Goal: Task Accomplishment & Management: Manage account settings

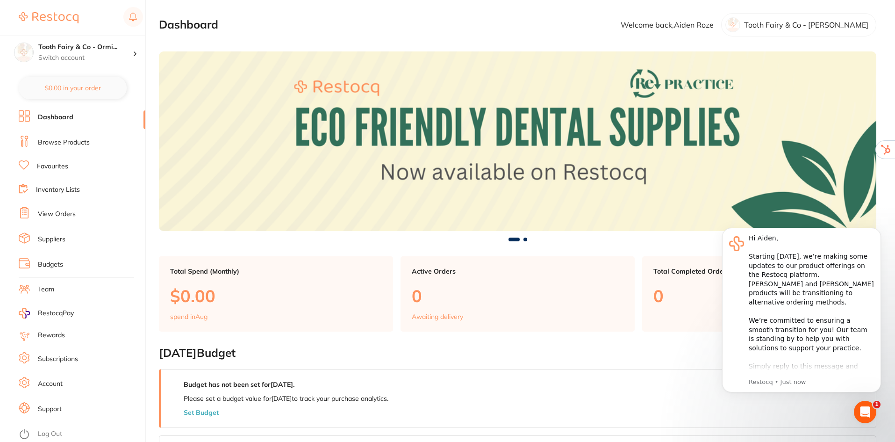
click at [49, 386] on link "Account" at bounding box center [50, 383] width 25 height 9
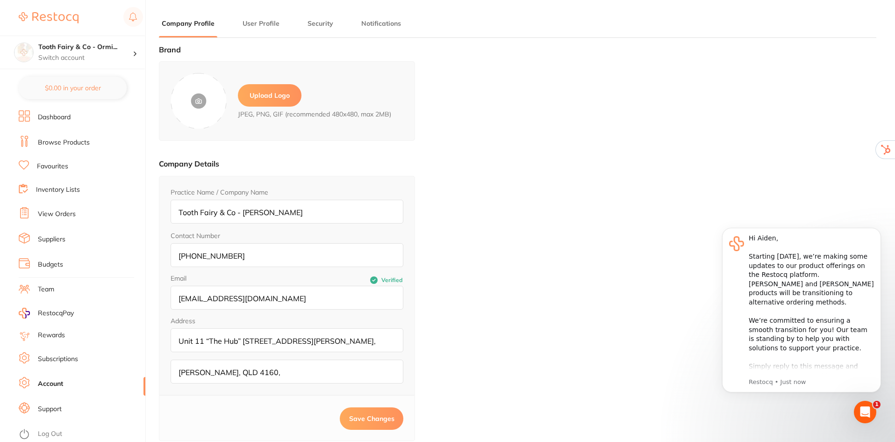
type input "Aiden"
type input "Roze"
type input "manager@toothfairyandco.com.au"
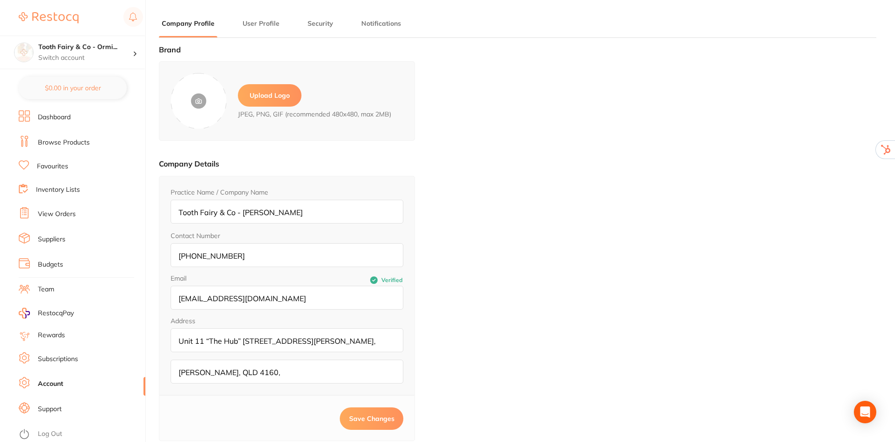
click at [277, 92] on label "Upload Logo" at bounding box center [270, 95] width 64 height 22
click at [0, 0] on input "file" at bounding box center [0, 0] width 0 height 0
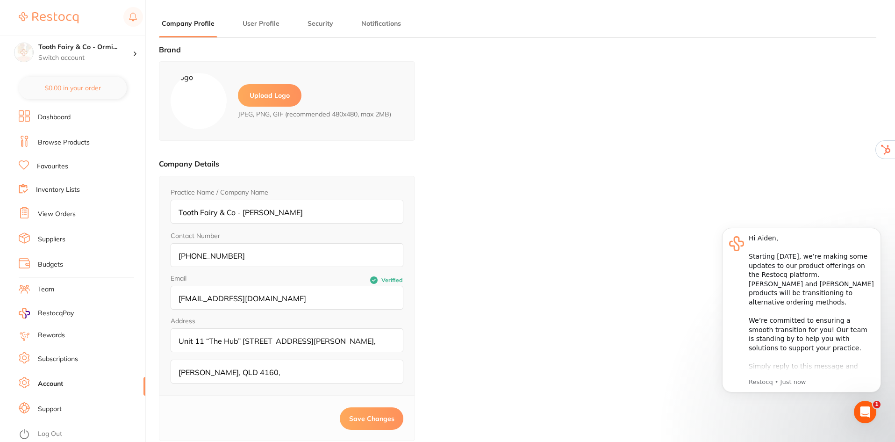
click at [362, 417] on span "Save Changes" at bounding box center [371, 418] width 45 height 8
click at [49, 291] on link "Team" at bounding box center [46, 289] width 16 height 9
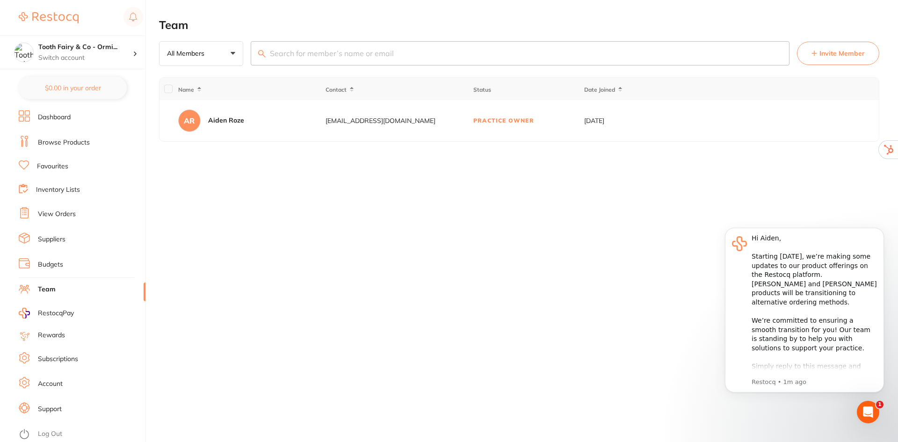
click at [844, 53] on span "Invite Member" at bounding box center [841, 53] width 45 height 9
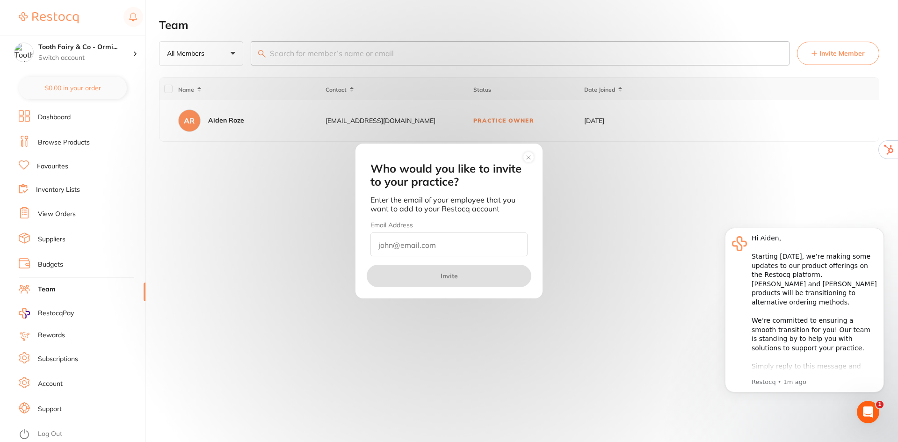
click at [413, 237] on input "email" at bounding box center [448, 244] width 157 height 24
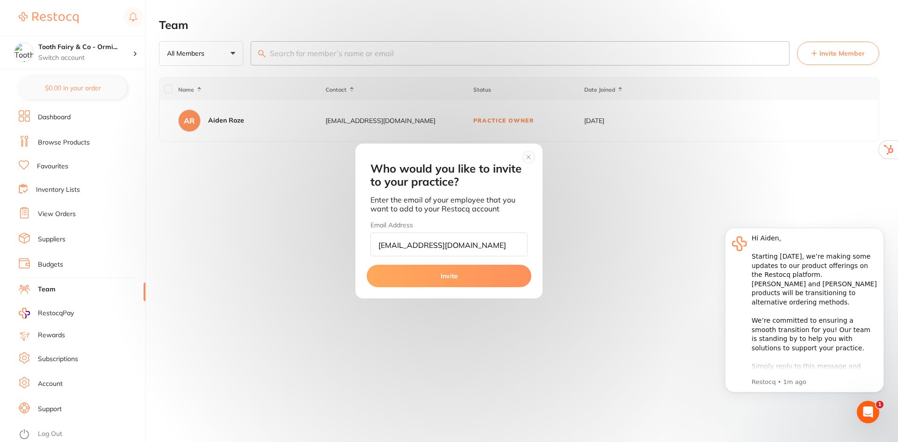
scroll to position [0, 10]
type input "clinicalcoordinator@toothfairyandco.com.au"
click at [446, 276] on button "Invite" at bounding box center [449, 276] width 165 height 22
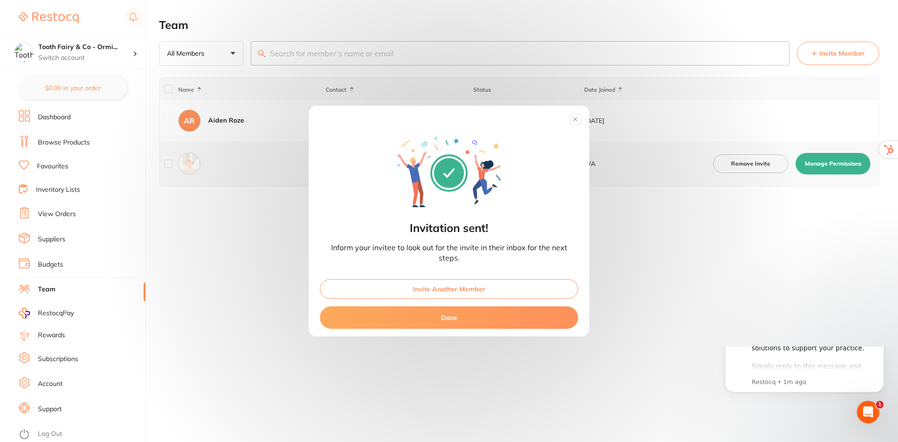
scroll to position [0, 0]
click at [466, 320] on button "Done" at bounding box center [449, 317] width 258 height 22
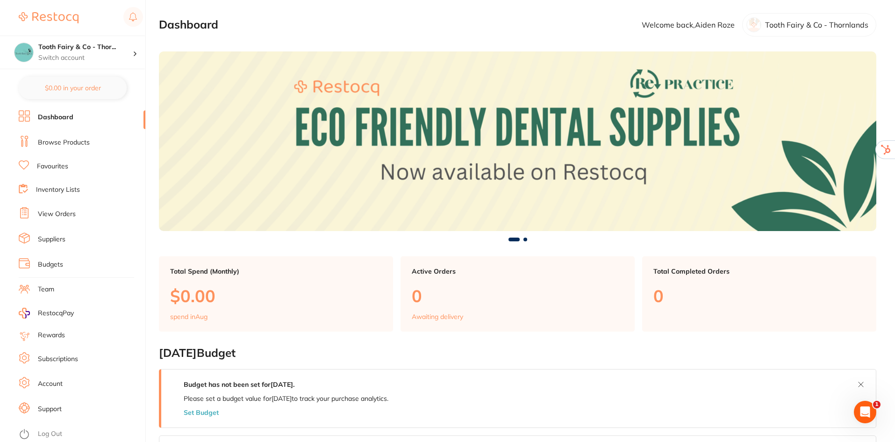
click at [50, 286] on link "Team" at bounding box center [46, 289] width 16 height 9
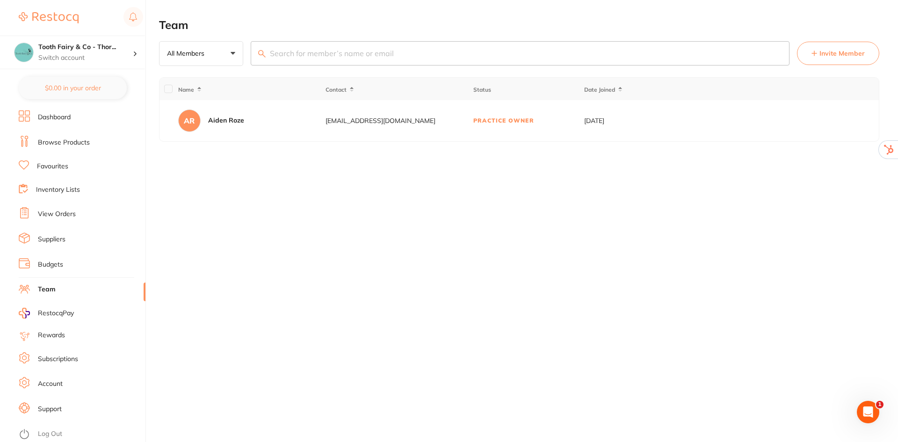
click at [837, 52] on span "Invite Member" at bounding box center [841, 53] width 45 height 9
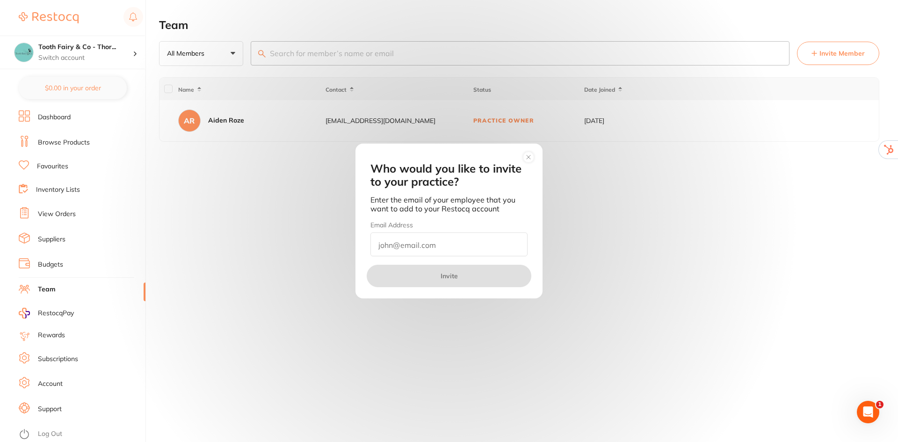
click at [465, 246] on input "email" at bounding box center [448, 244] width 157 height 24
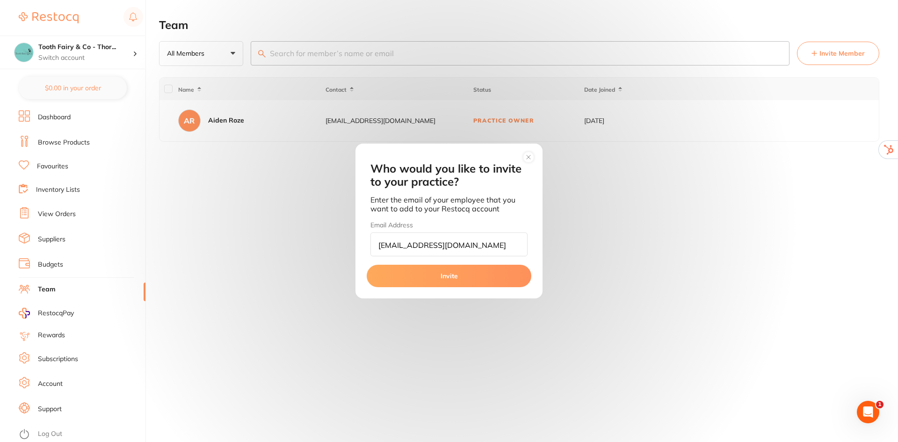
type input "manager@toothfairyandco.com.au"
click at [465, 277] on button "Invite" at bounding box center [449, 276] width 165 height 22
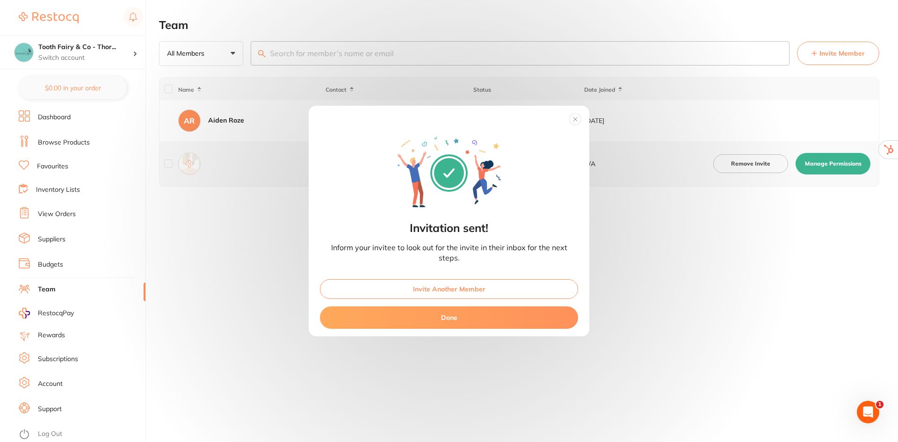
click at [440, 318] on button "Done" at bounding box center [449, 317] width 258 height 22
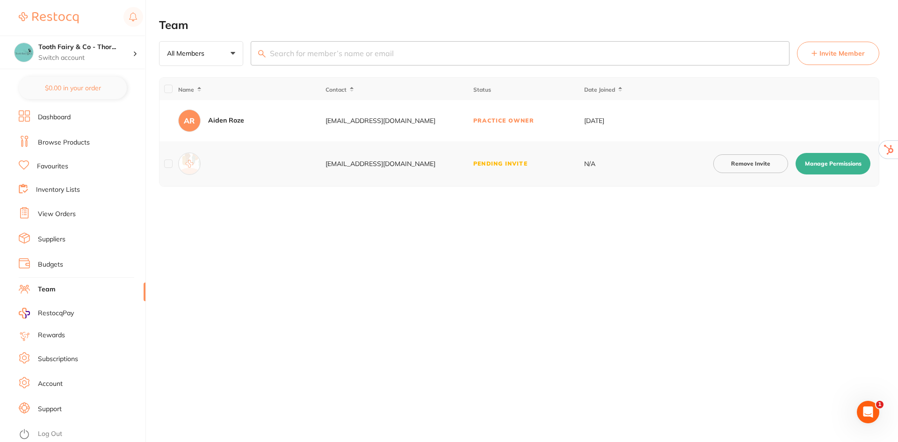
click at [829, 164] on button "Manage Permissions" at bounding box center [832, 164] width 75 height 22
checkbox input "true"
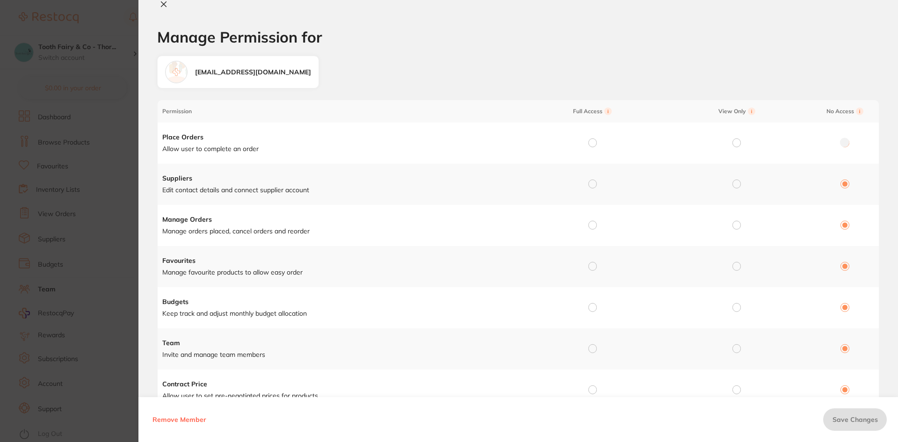
click at [593, 143] on input "radio" at bounding box center [592, 142] width 8 height 8
radio input "true"
radio input "false"
click at [588, 183] on input "radio" at bounding box center [592, 184] width 8 height 8
radio input "true"
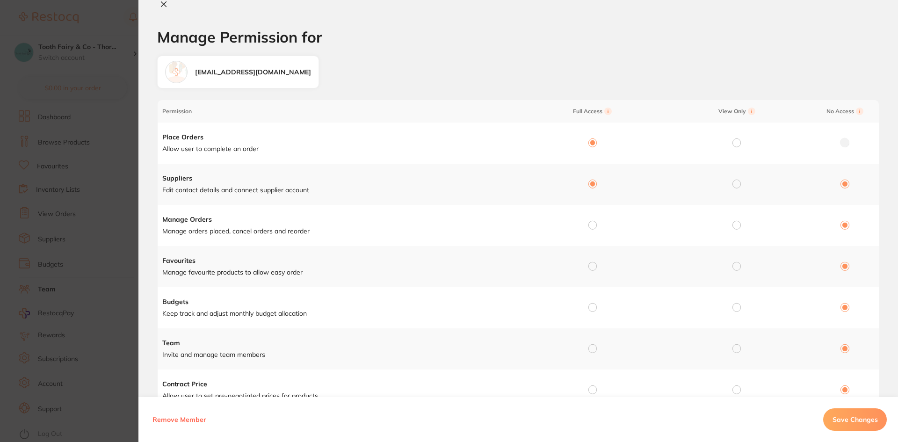
radio input "false"
click at [589, 224] on input "radio" at bounding box center [592, 225] width 8 height 8
radio input "true"
radio input "false"
click at [593, 265] on input "radio" at bounding box center [592, 266] width 8 height 8
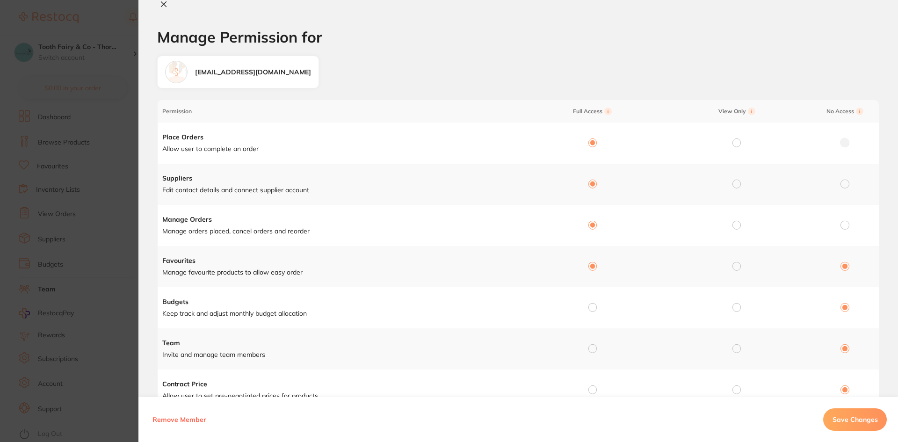
radio input "true"
radio input "false"
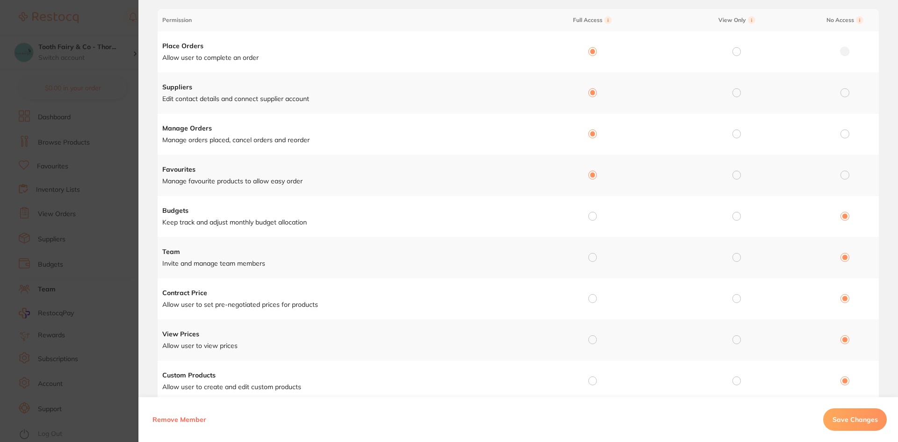
scroll to position [94, 0]
click at [594, 213] on input "radio" at bounding box center [592, 213] width 8 height 8
radio input "true"
radio input "false"
drag, startPoint x: 591, startPoint y: 253, endPoint x: 595, endPoint y: 270, distance: 18.4
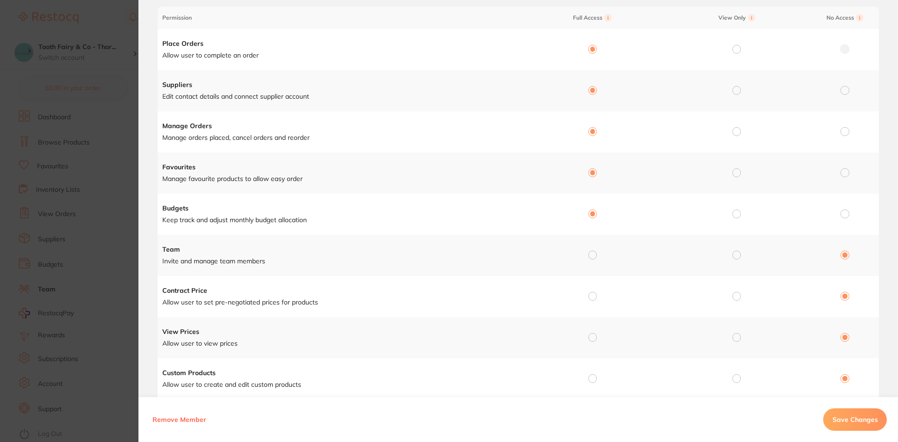
click at [591, 254] on input "radio" at bounding box center [592, 255] width 8 height 8
radio input "true"
radio input "false"
click at [591, 295] on input "radio" at bounding box center [592, 296] width 8 height 8
radio input "true"
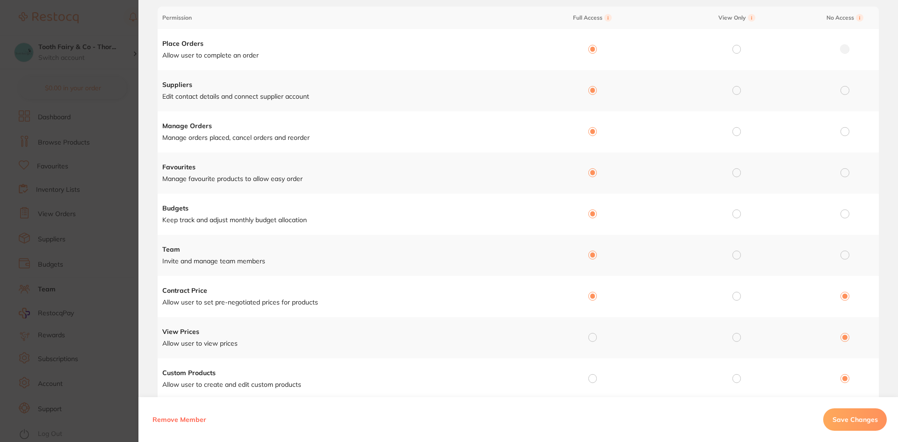
radio input "false"
click at [592, 339] on input "radio" at bounding box center [592, 337] width 8 height 8
radio input "true"
radio input "false"
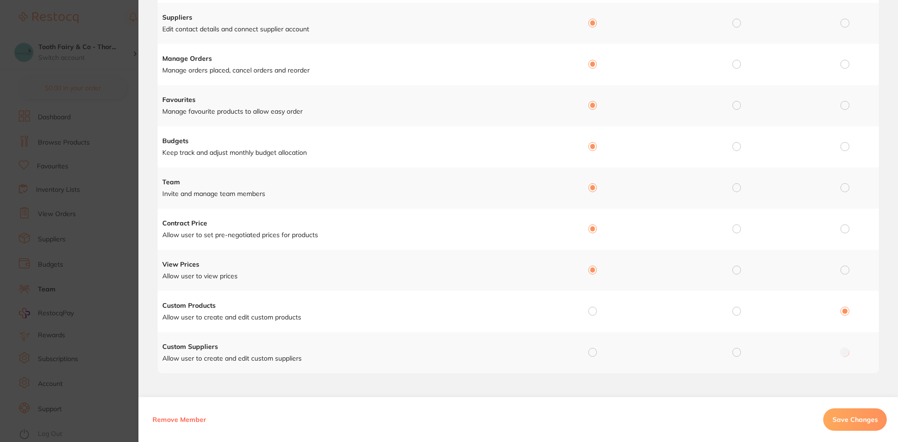
scroll to position [163, 0]
click at [594, 309] on input "radio" at bounding box center [592, 309] width 8 height 8
radio input "true"
radio input "false"
click at [593, 354] on input "radio" at bounding box center [592, 350] width 8 height 8
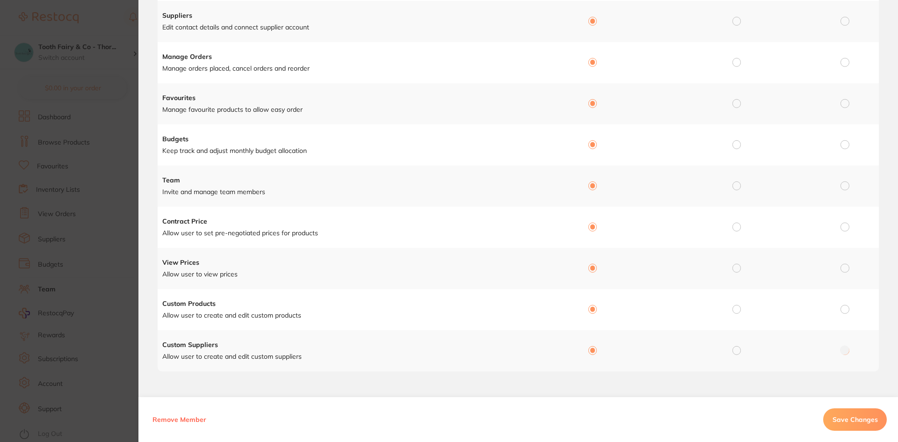
radio input "true"
radio input "false"
click at [840, 416] on span "Save Changes" at bounding box center [854, 419] width 45 height 8
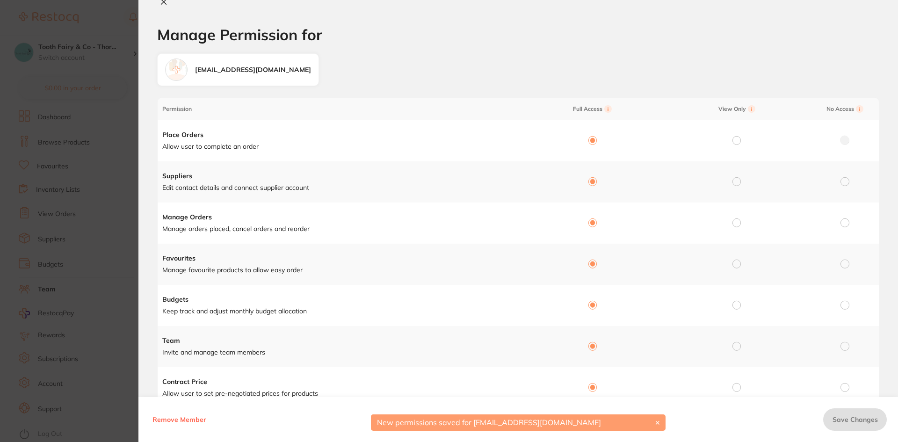
scroll to position [0, 0]
click at [165, 6] on icon at bounding box center [163, 4] width 5 height 5
checkbox input "false"
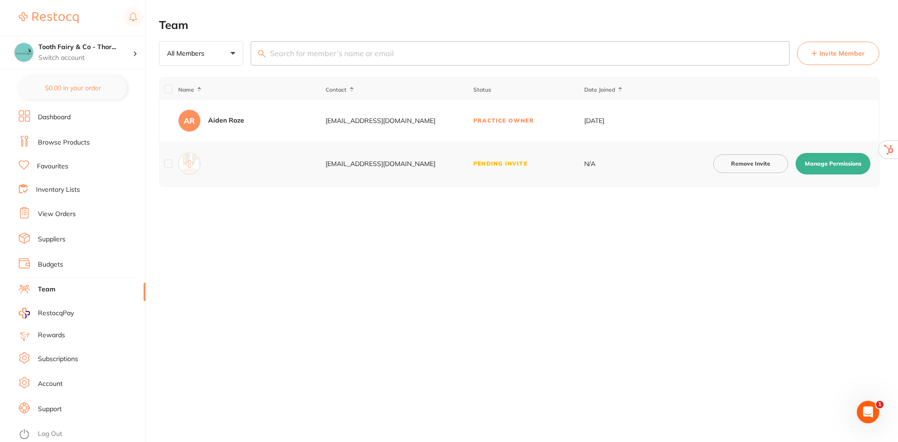
click at [45, 431] on link "Log Out" at bounding box center [50, 433] width 24 height 9
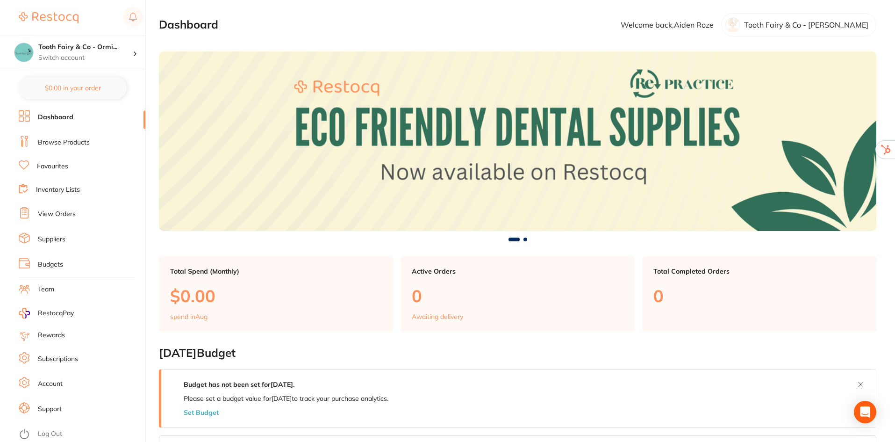
click at [47, 292] on link "Team" at bounding box center [46, 289] width 16 height 9
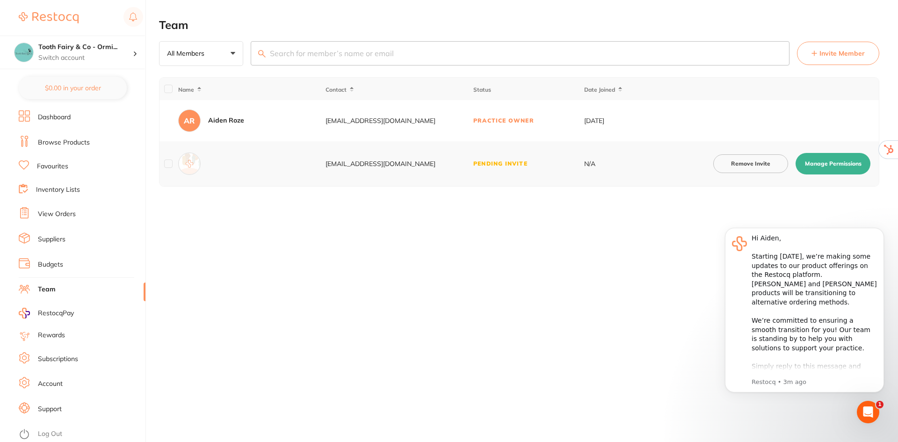
click at [815, 166] on button "Manage Permissions" at bounding box center [832, 164] width 75 height 22
checkbox input "true"
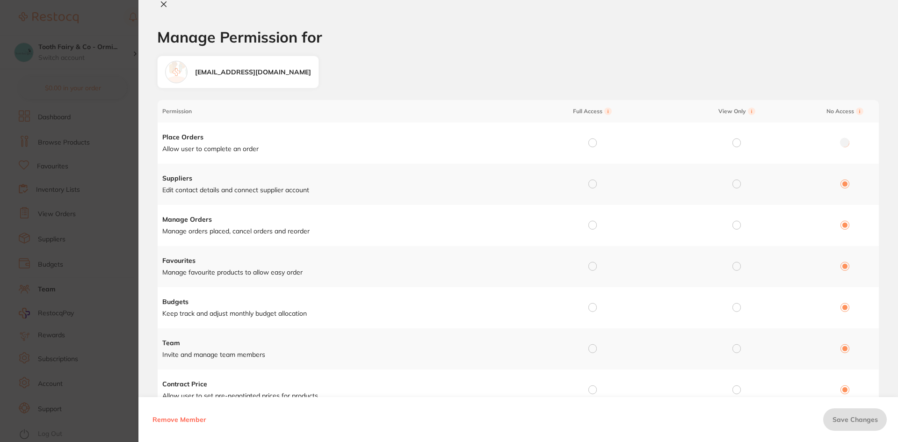
click at [591, 143] on input "radio" at bounding box center [592, 142] width 8 height 8
radio input "true"
radio input "false"
click at [593, 183] on input "radio" at bounding box center [592, 184] width 8 height 8
radio input "true"
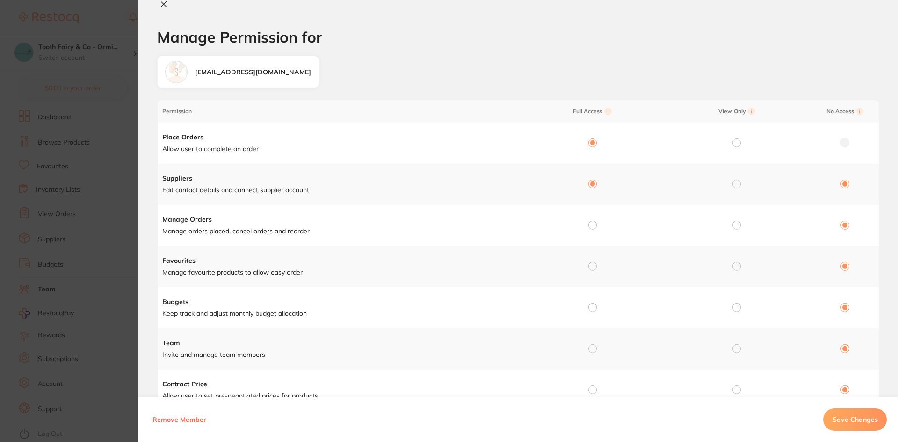
radio input "false"
click at [592, 226] on input "radio" at bounding box center [592, 225] width 8 height 8
radio input "true"
radio input "false"
click at [591, 266] on input "radio" at bounding box center [592, 266] width 8 height 8
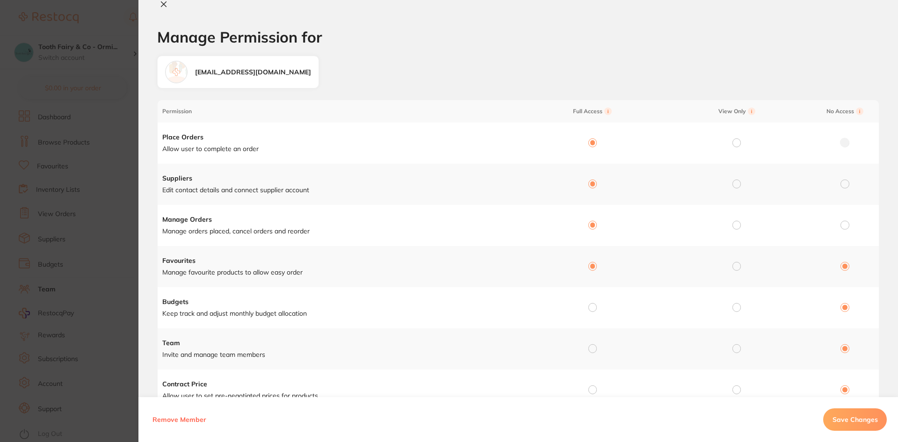
radio input "true"
radio input "false"
click at [592, 306] on input "radio" at bounding box center [592, 307] width 8 height 8
radio input "true"
radio input "false"
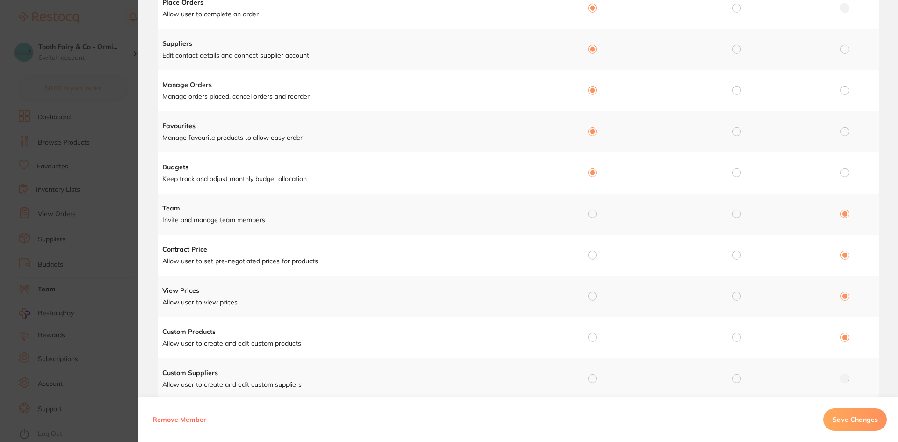
scroll to position [140, 0]
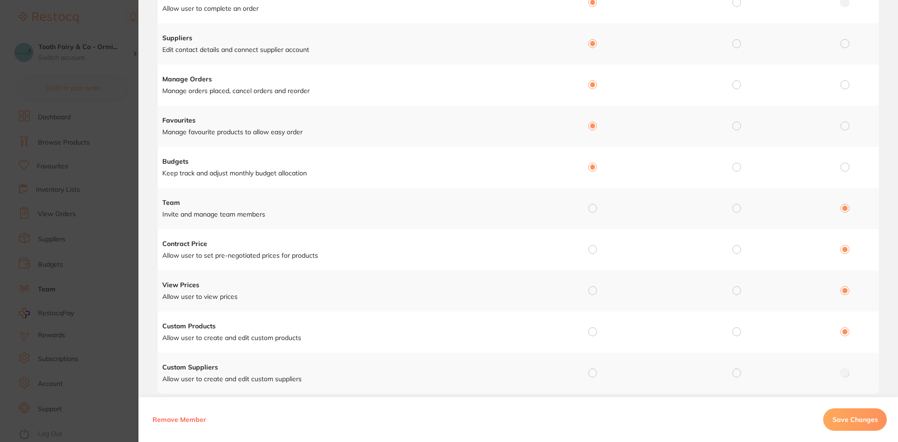
click at [593, 209] on input "radio" at bounding box center [592, 208] width 8 height 8
radio input "true"
radio input "false"
drag, startPoint x: 591, startPoint y: 247, endPoint x: 593, endPoint y: 266, distance: 18.8
click at [591, 249] on input "radio" at bounding box center [592, 249] width 8 height 8
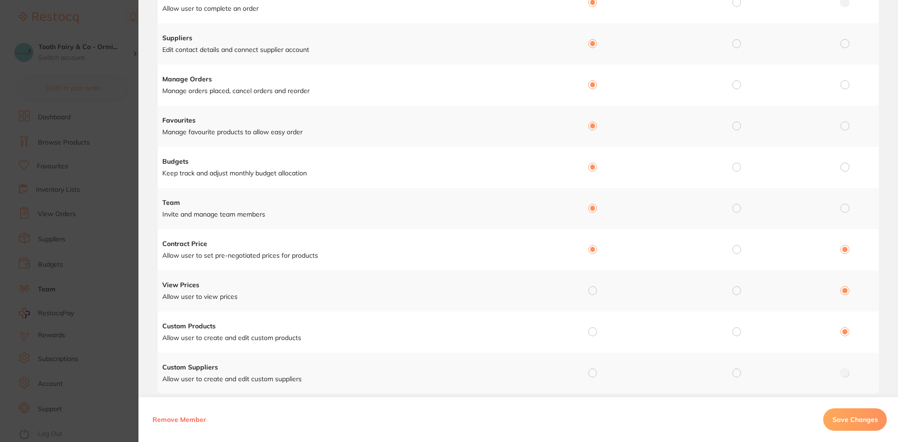
radio input "true"
radio input "false"
click at [592, 291] on input "radio" at bounding box center [592, 290] width 8 height 8
radio input "true"
radio input "false"
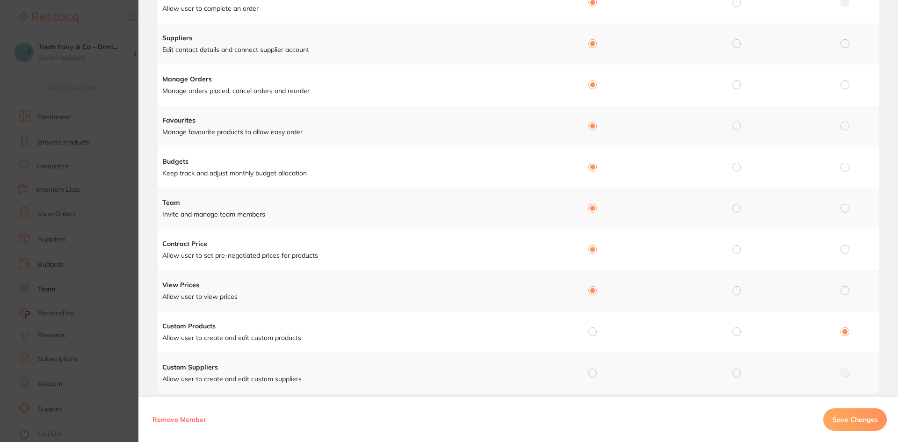
drag, startPoint x: 590, startPoint y: 333, endPoint x: 598, endPoint y: 327, distance: 10.7
click at [590, 333] on input "radio" at bounding box center [592, 331] width 8 height 8
radio input "true"
radio input "false"
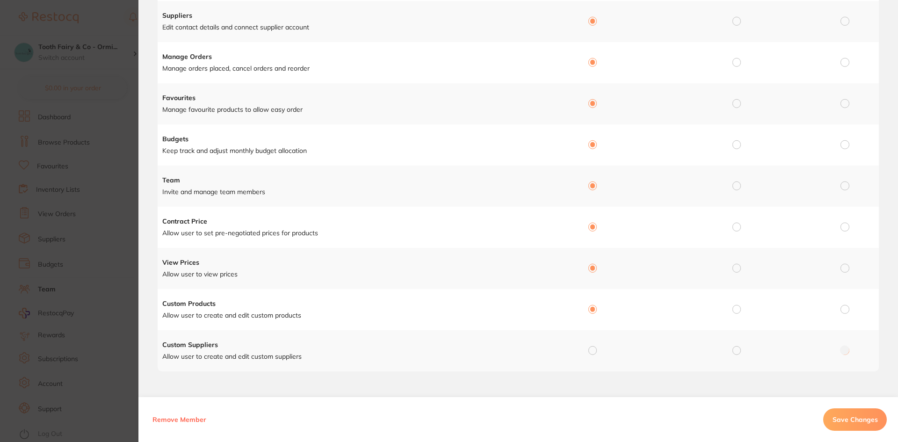
click at [592, 353] on input "radio" at bounding box center [592, 350] width 8 height 8
radio input "true"
radio input "false"
click at [856, 419] on span "Save Changes" at bounding box center [854, 419] width 45 height 8
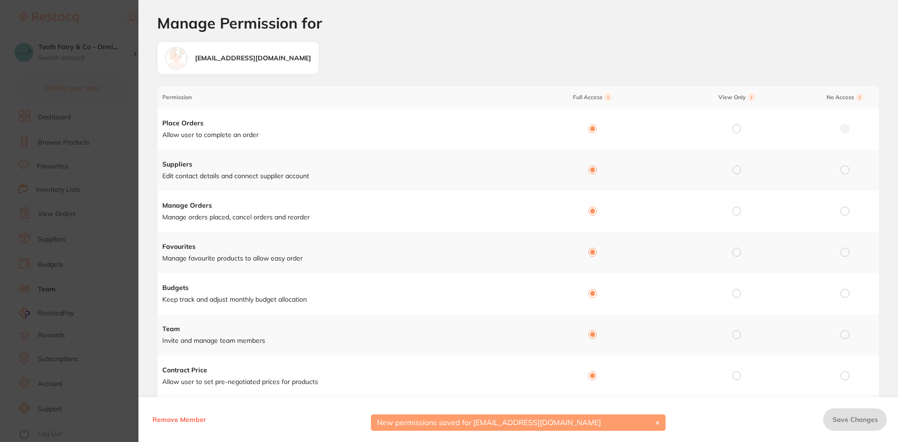
scroll to position [0, 0]
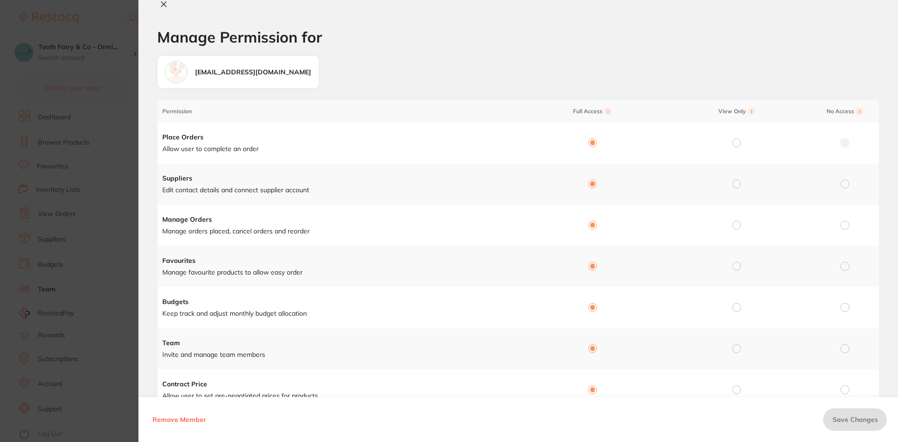
click at [165, 2] on icon at bounding box center [163, 4] width 5 height 5
checkbox input "false"
